Goal: Navigation & Orientation: Find specific page/section

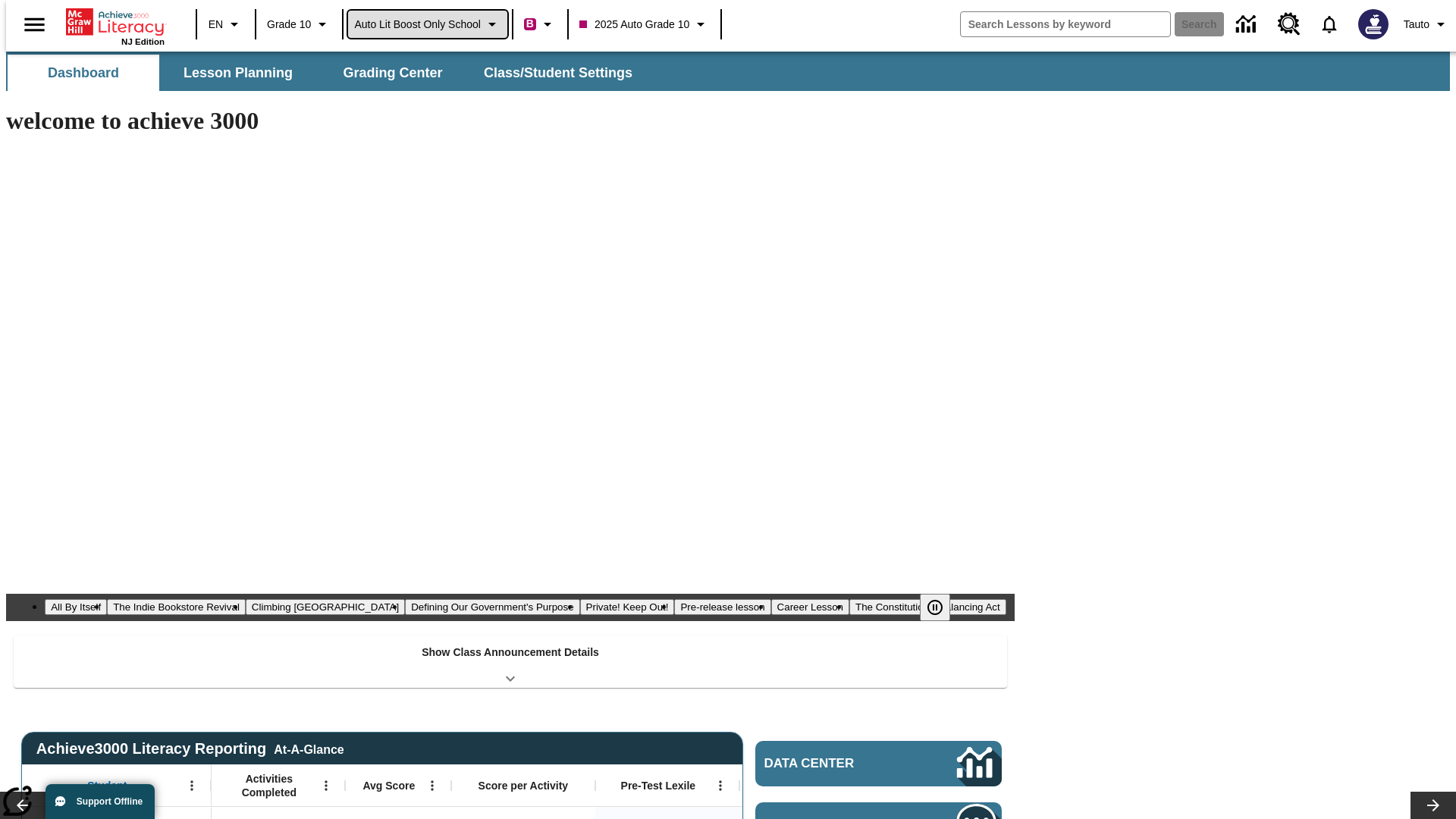
click at [427, 24] on span "Auto Lit Boost only School" at bounding box center [418, 24] width 127 height 16
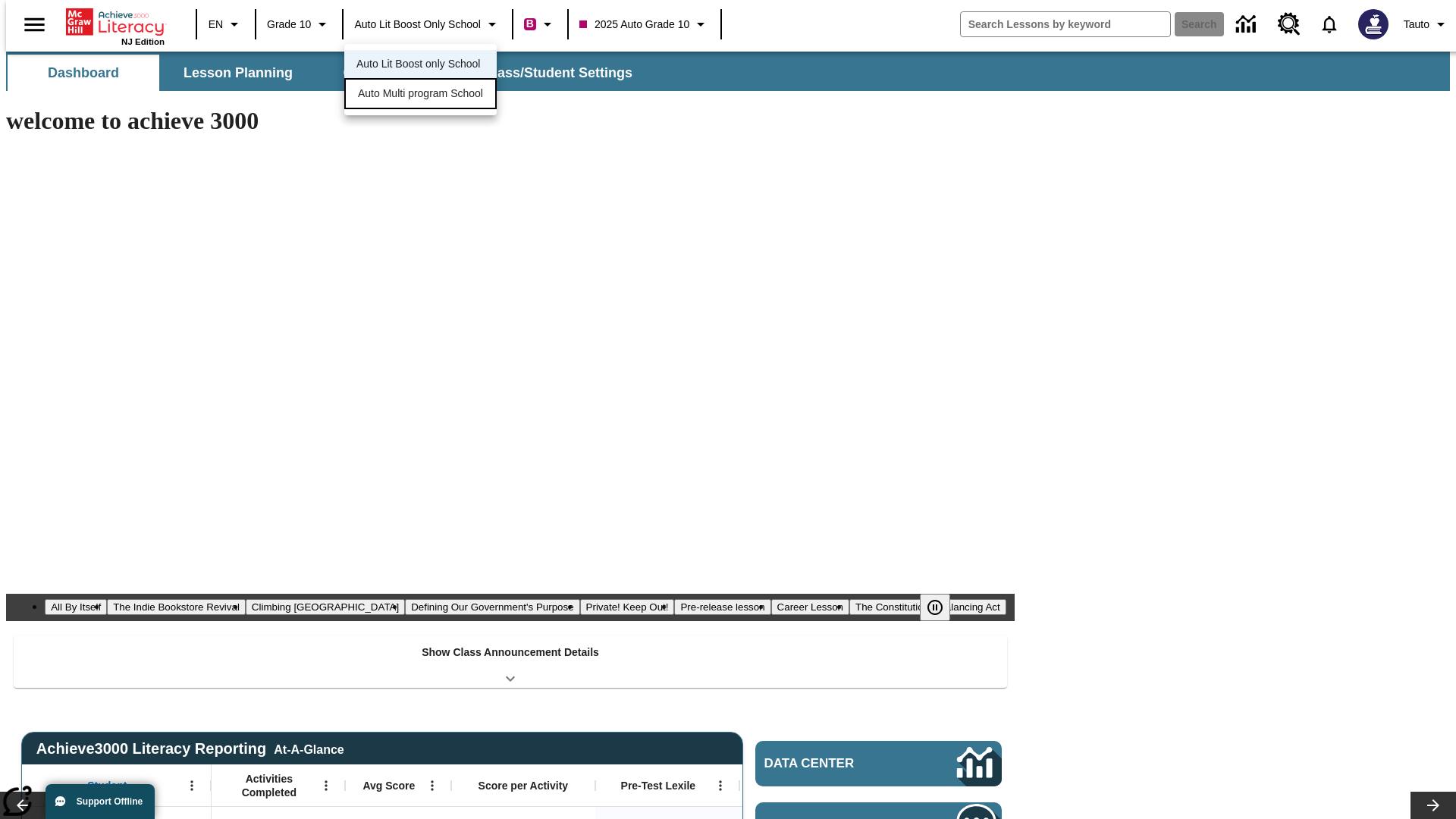
click at [425, 95] on span "Auto Multi program School" at bounding box center [421, 93] width 125 height 16
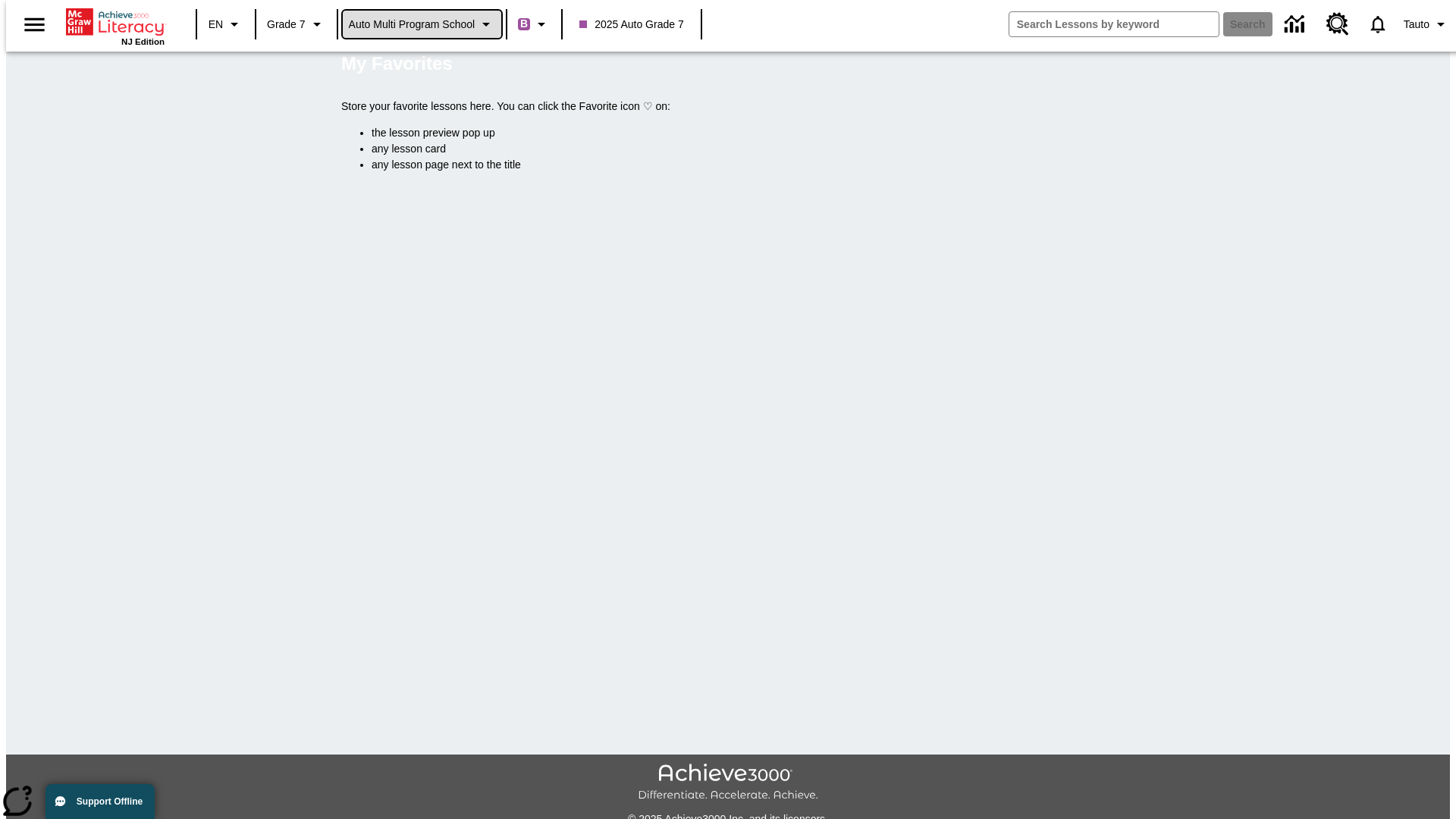
click at [422, 24] on span "Auto Multi program School" at bounding box center [412, 24] width 127 height 16
click at [417, 65] on span "Auto Lit Boost only School" at bounding box center [412, 64] width 124 height 16
